Goal: Communication & Community: Answer question/provide support

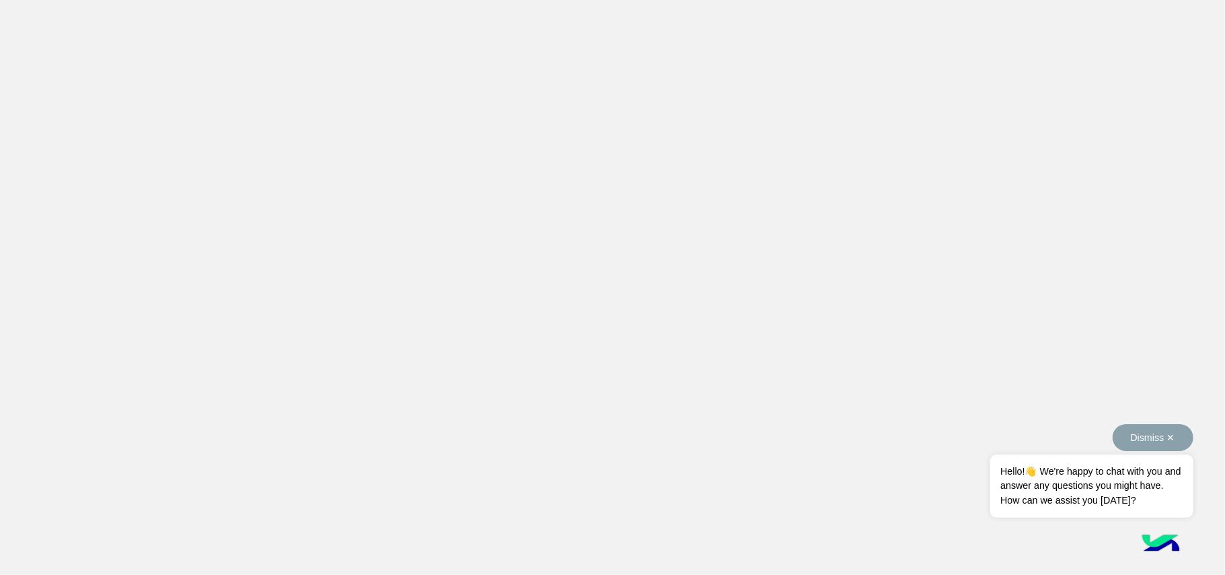
click at [1139, 478] on span "Hello!👋 We're happy to chat with you and answer any questions you might have. H…" at bounding box center [1092, 485] width 203 height 63
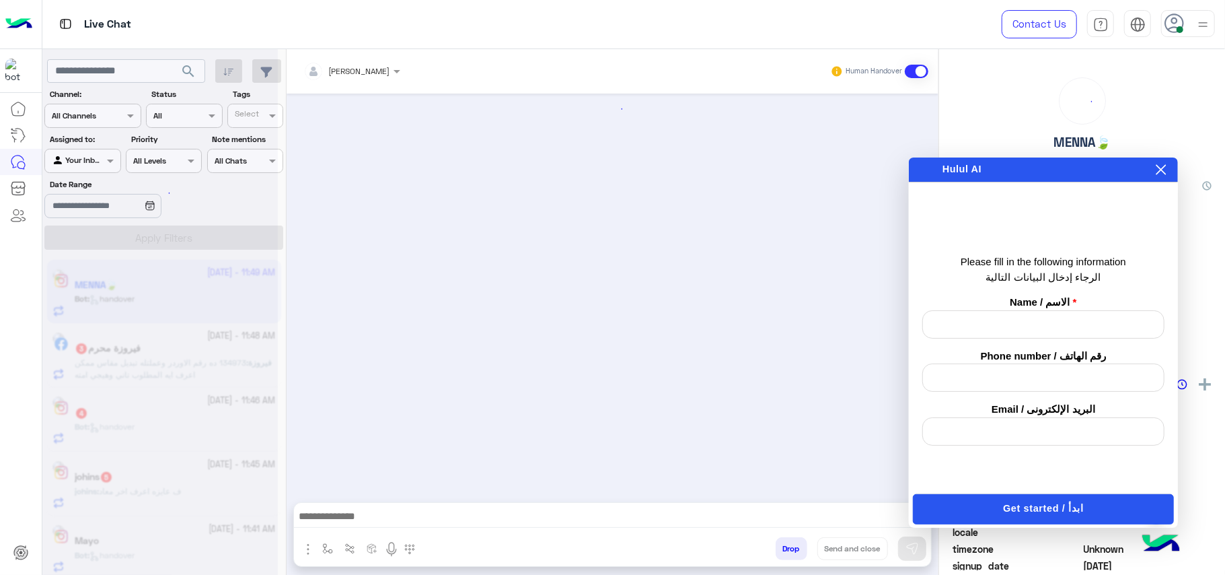
click at [1160, 170] on icon at bounding box center [1161, 169] width 11 height 11
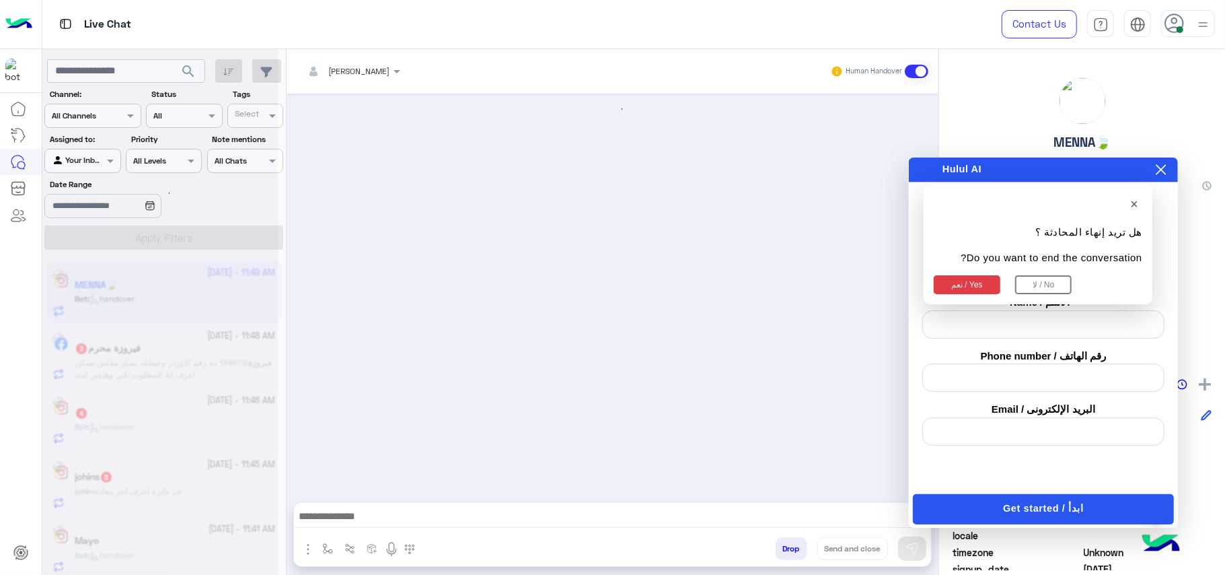
click at [989, 284] on button "نعم / Yes" at bounding box center [967, 284] width 67 height 19
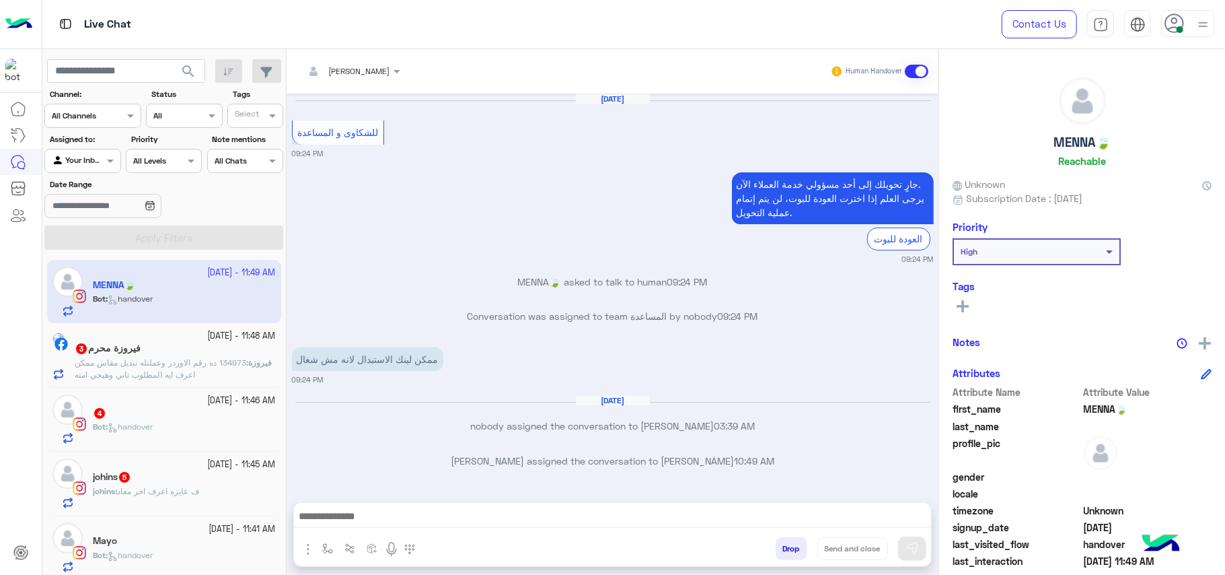
scroll to position [3134, 0]
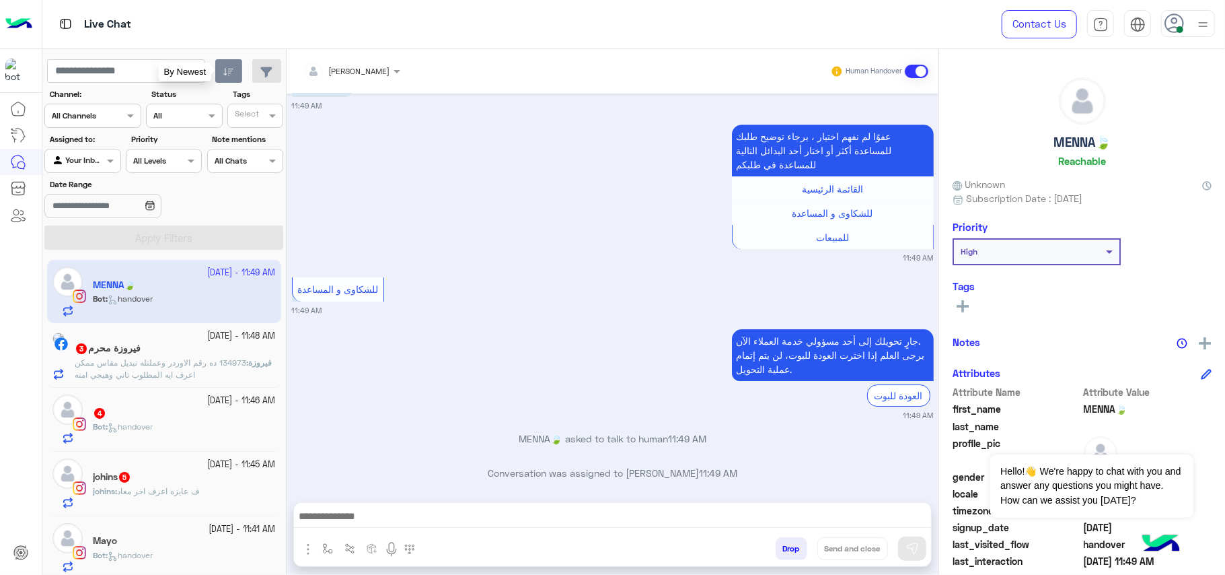
click at [217, 75] on button "button" at bounding box center [229, 71] width 28 height 24
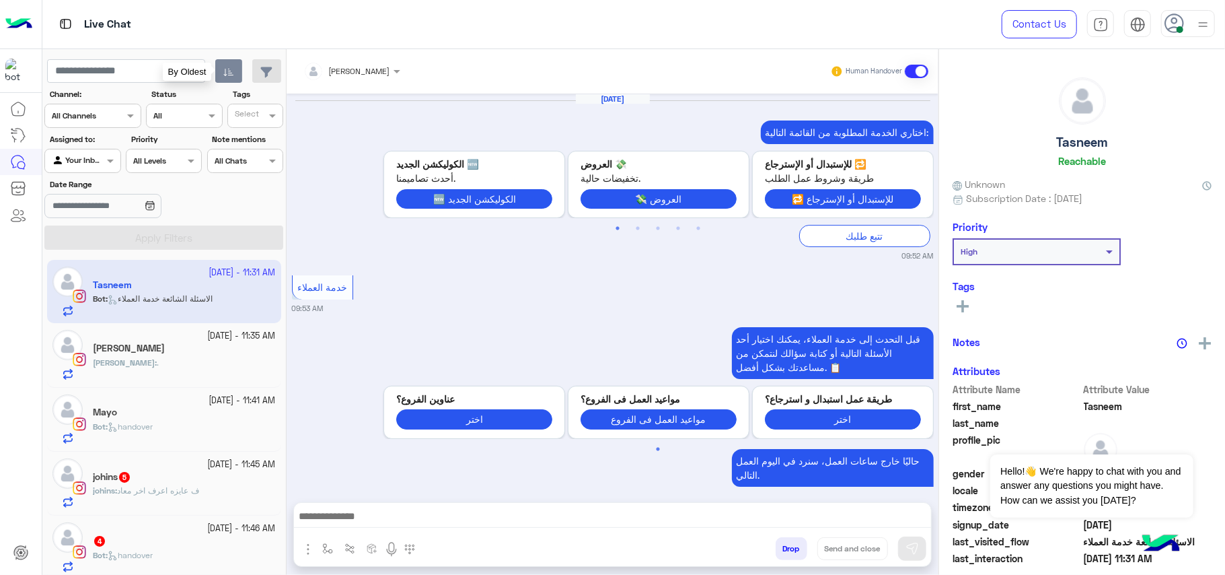
scroll to position [1451, 0]
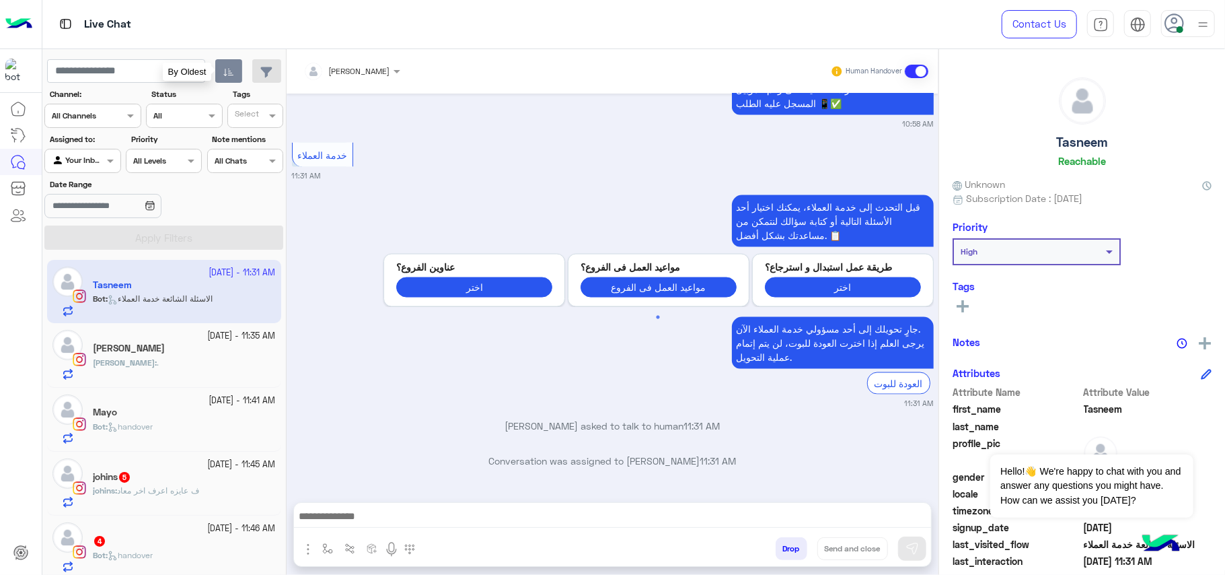
click at [217, 75] on button "button" at bounding box center [229, 71] width 28 height 24
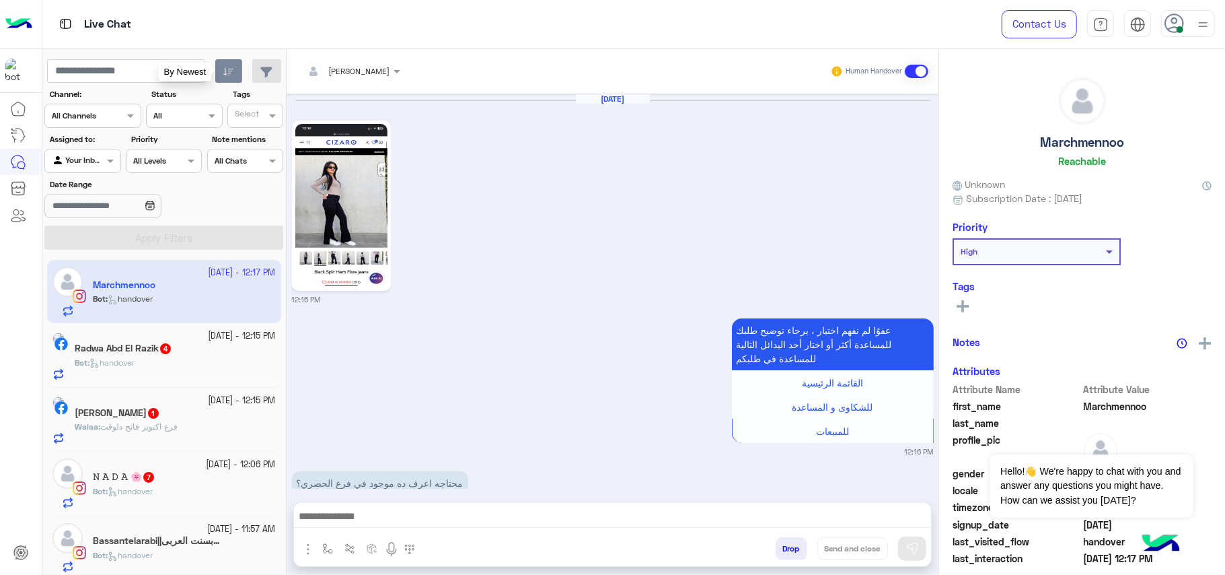
scroll to position [1346, 0]
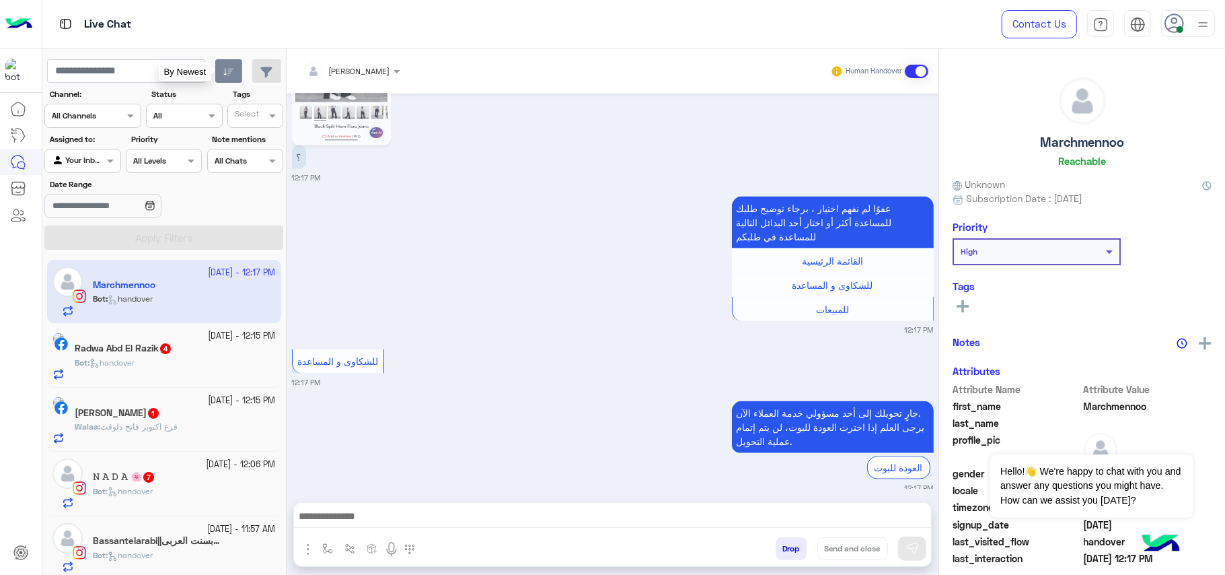
click at [217, 75] on button "button" at bounding box center [229, 71] width 28 height 24
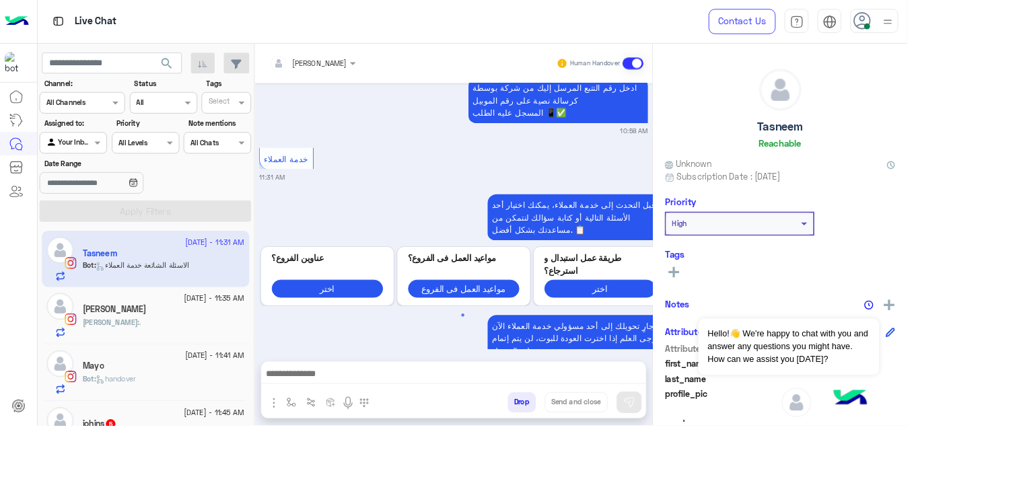
scroll to position [1479, 0]
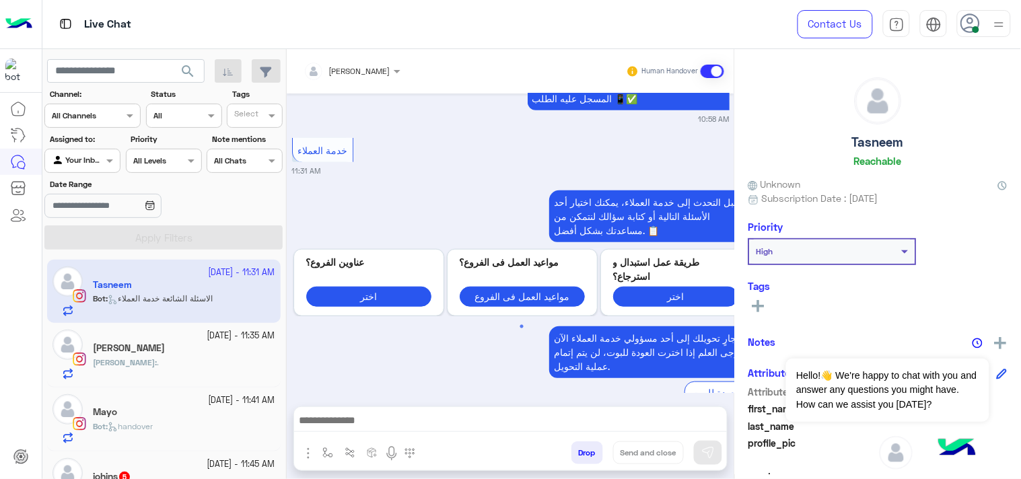
click at [525, 20] on div "Live Chat" at bounding box center [368, 24] width 653 height 48
click at [203, 281] on app-inbox-user "[DATE] - 11:31 AM Tasneem Bot : الاسئلة الشائعة خدمة العملاء" at bounding box center [164, 291] width 234 height 63
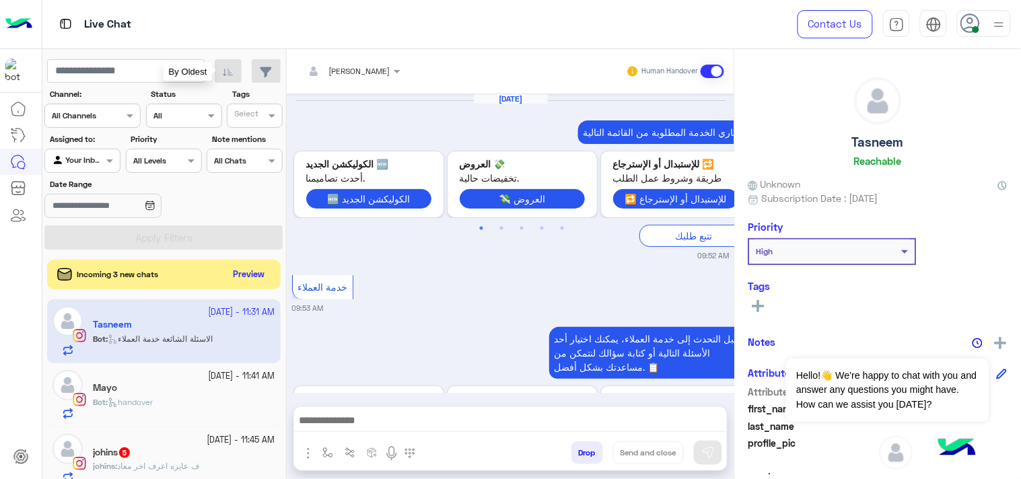
scroll to position [1585, 0]
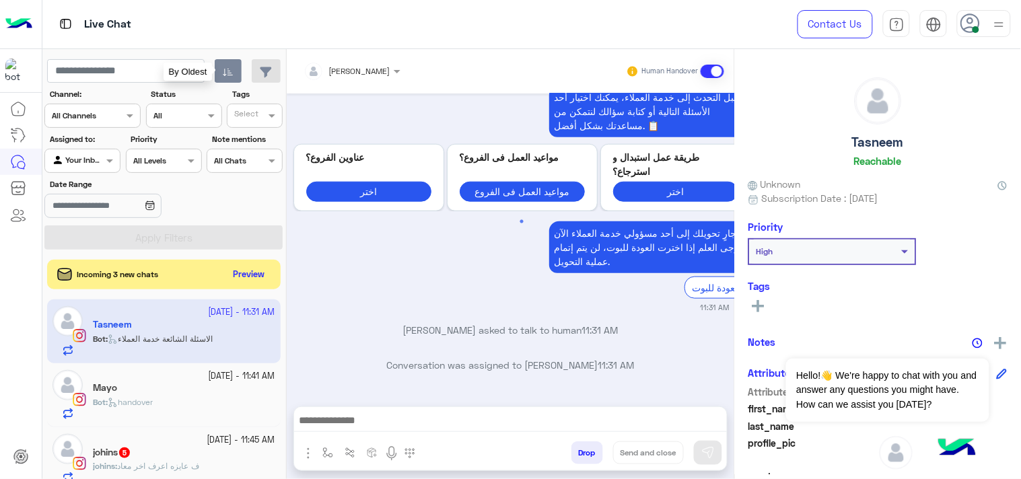
click at [227, 75] on icon "button" at bounding box center [228, 72] width 11 height 11
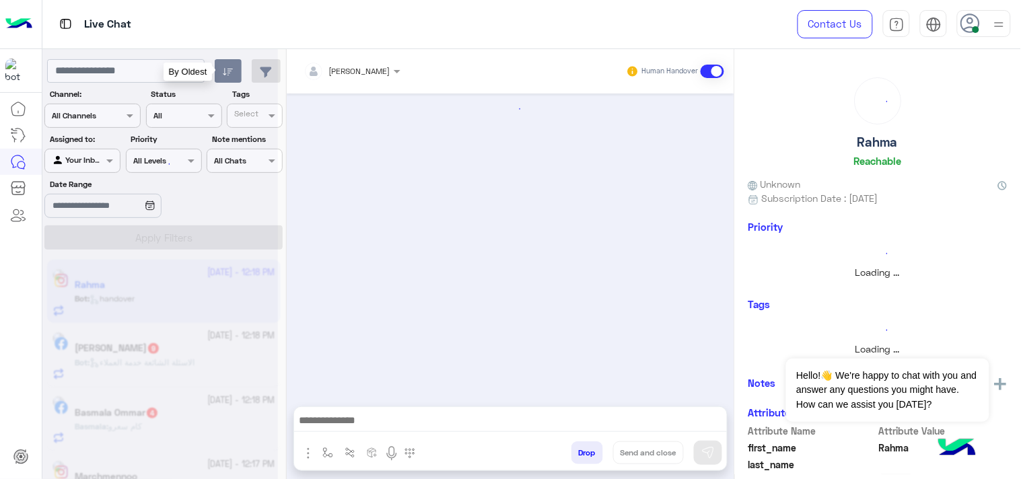
scroll to position [1901, 0]
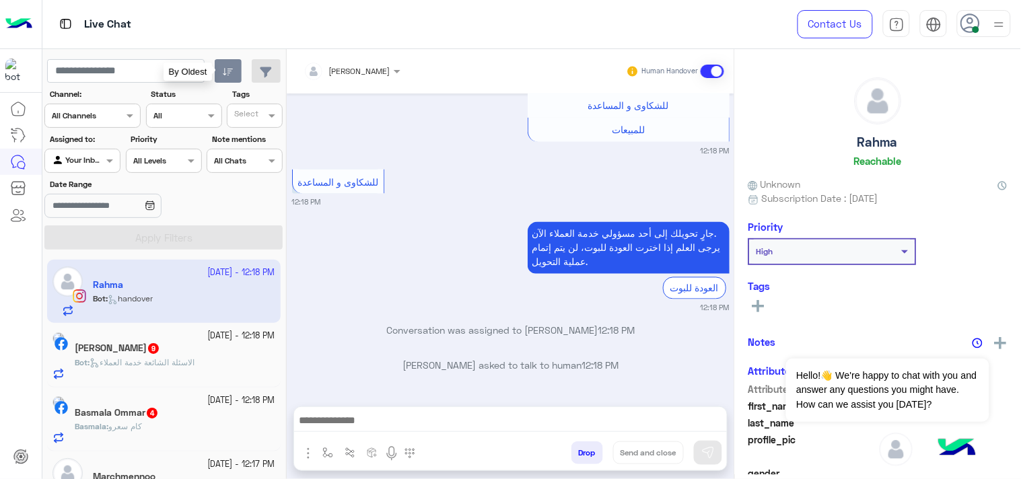
click at [227, 75] on icon "button" at bounding box center [228, 72] width 11 height 11
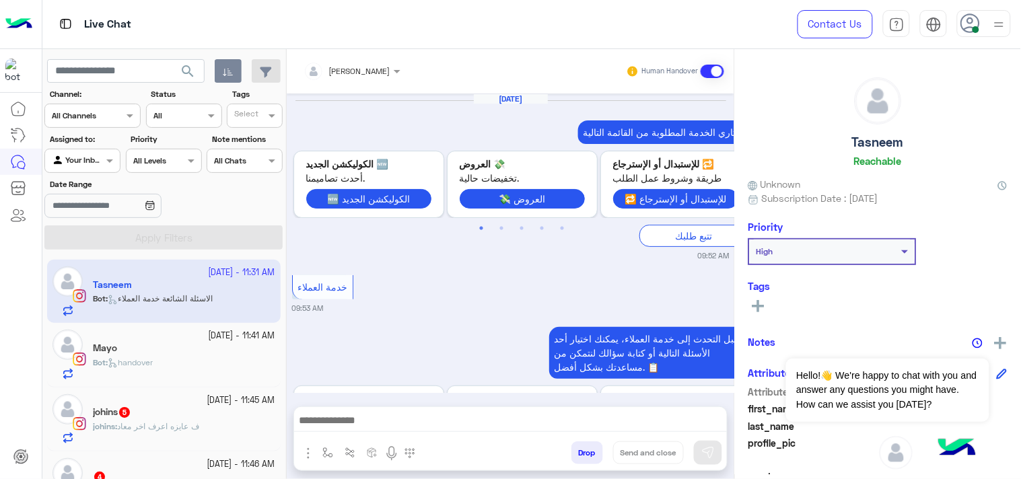
scroll to position [1585, 0]
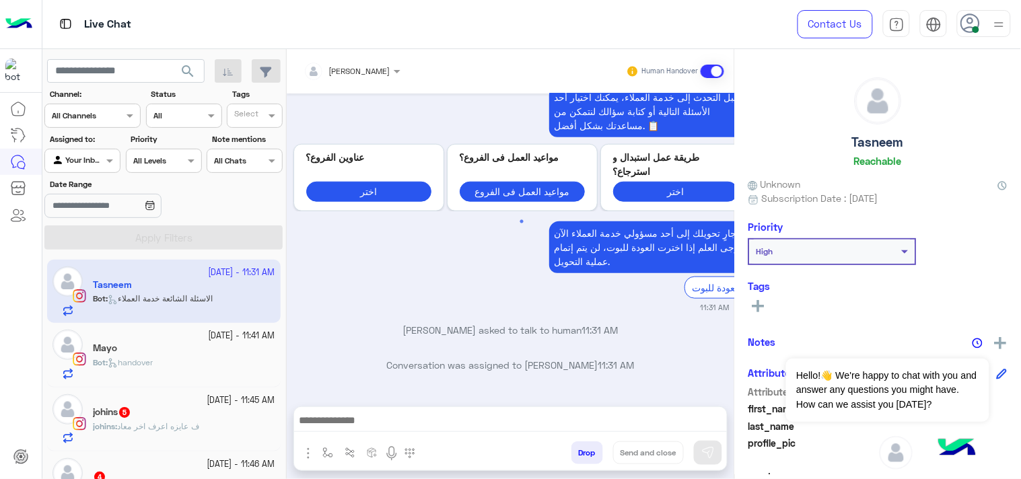
click at [201, 305] on app-inbox-user "[DATE] - 11:31 AM Tasneem Bot : الاسئلة الشائعة خدمة العملاء" at bounding box center [164, 291] width 234 height 63
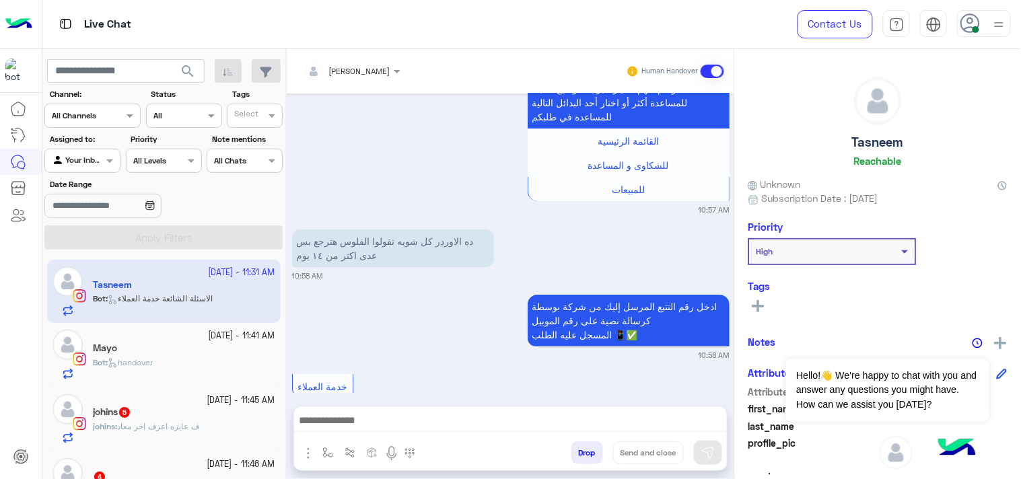
scroll to position [1620, 0]
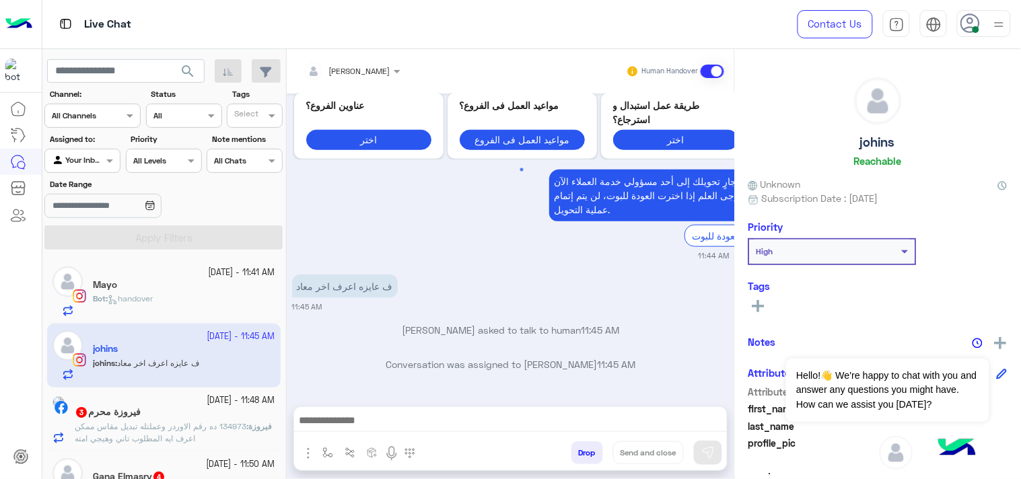
scroll to position [2970, 0]
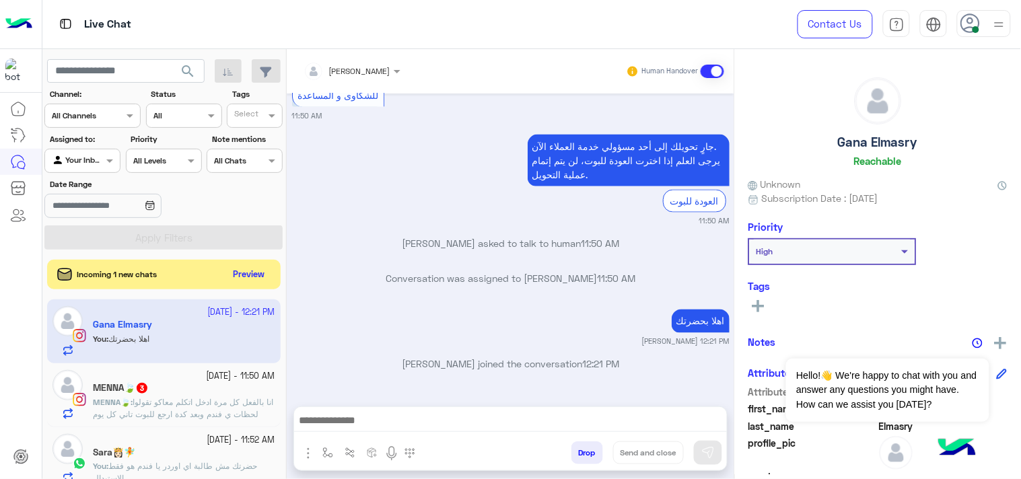
scroll to position [3197, 0]
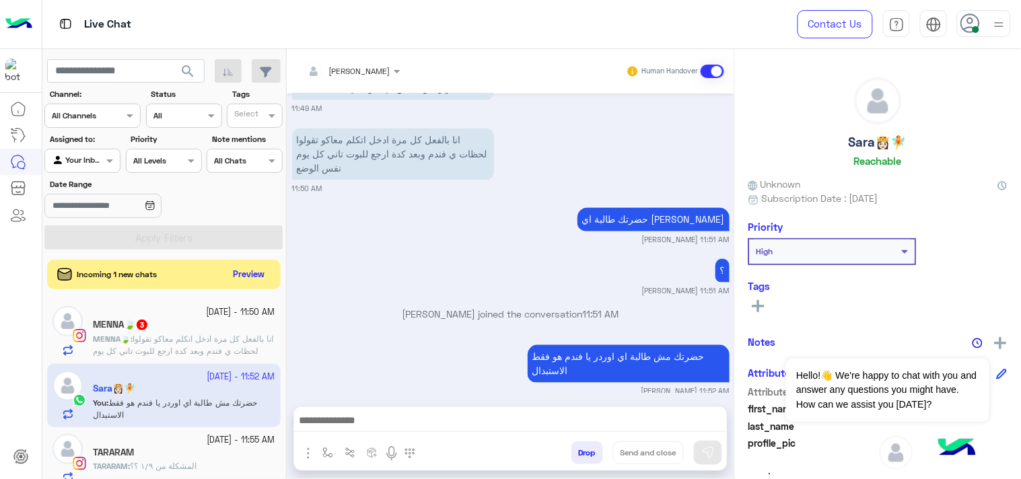
scroll to position [3330, 0]
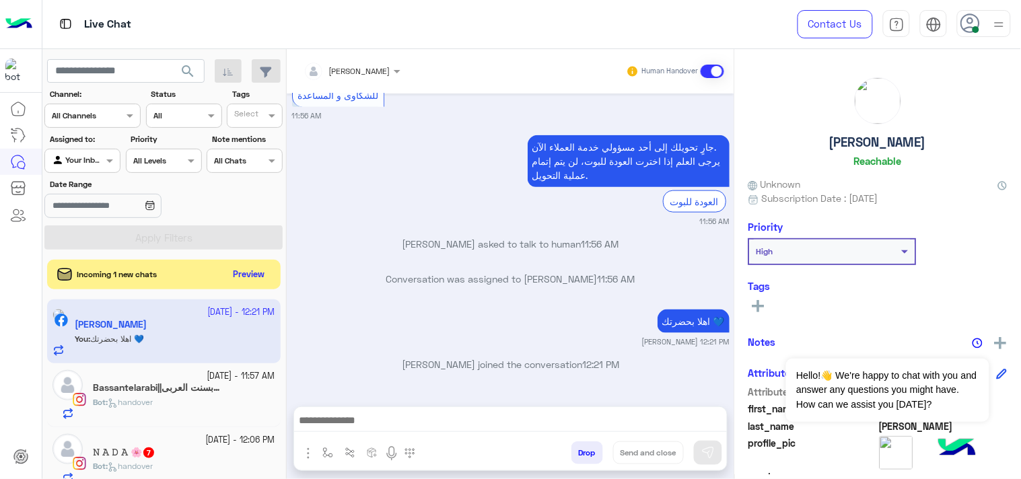
scroll to position [3042, 0]
